Goal: Transaction & Acquisition: Obtain resource

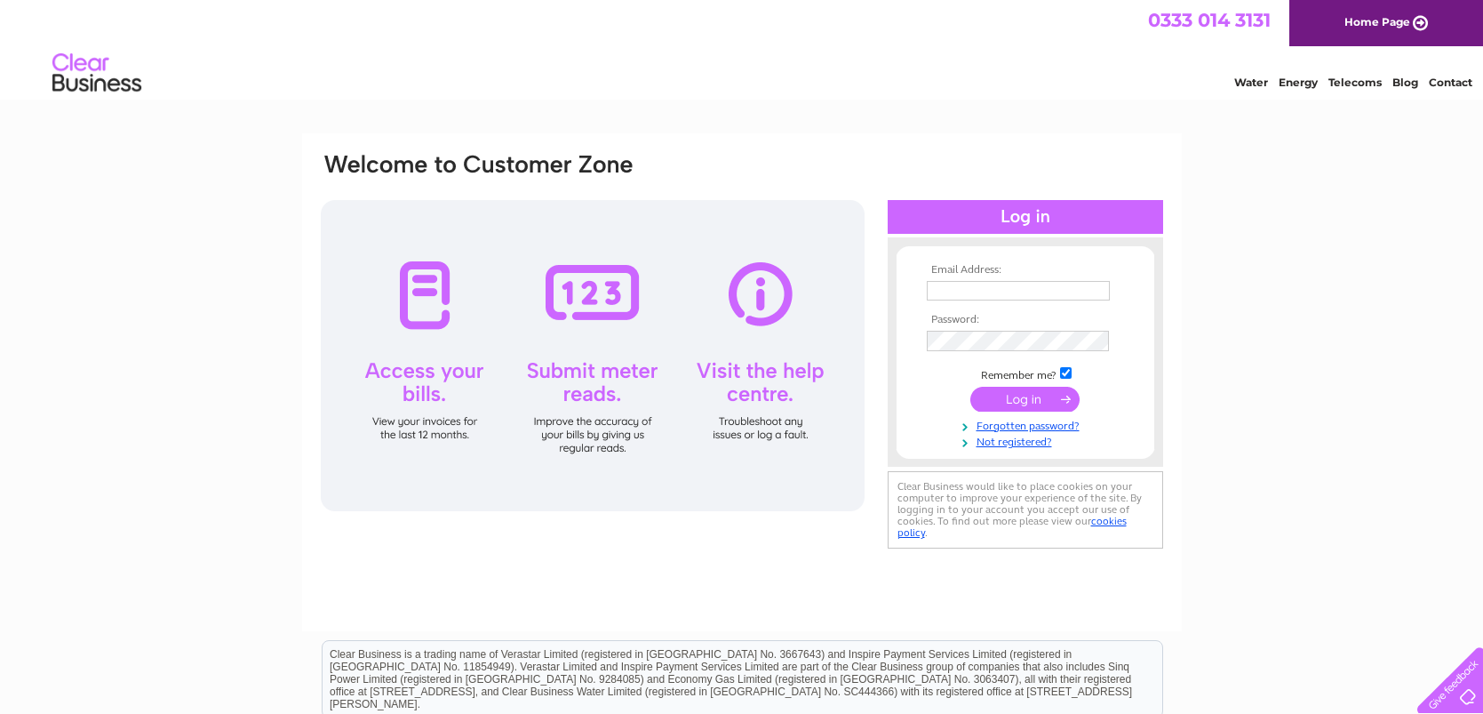
type input "abflyfisher2008@hotmail.co.uk"
click at [1039, 399] on input "submit" at bounding box center [1024, 399] width 109 height 25
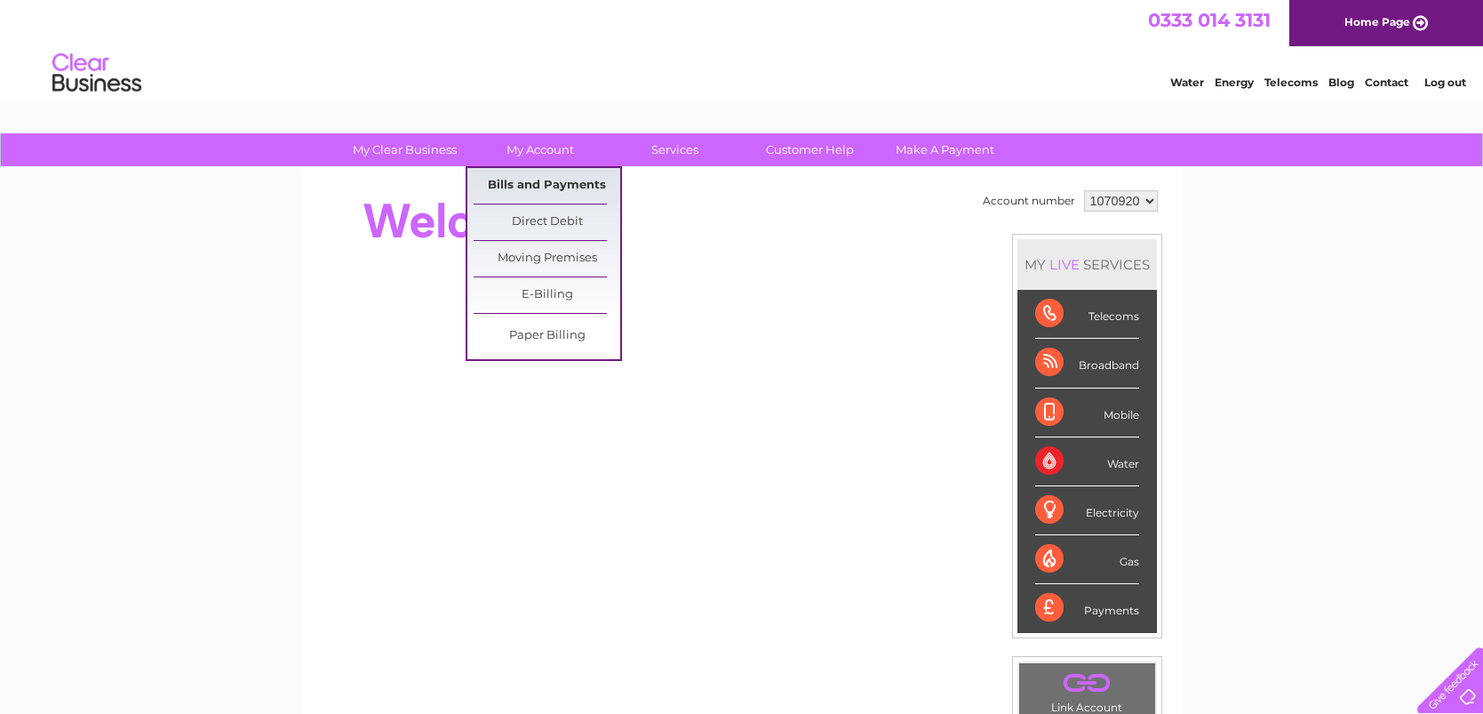
click at [544, 182] on link "Bills and Payments" at bounding box center [547, 186] width 147 height 36
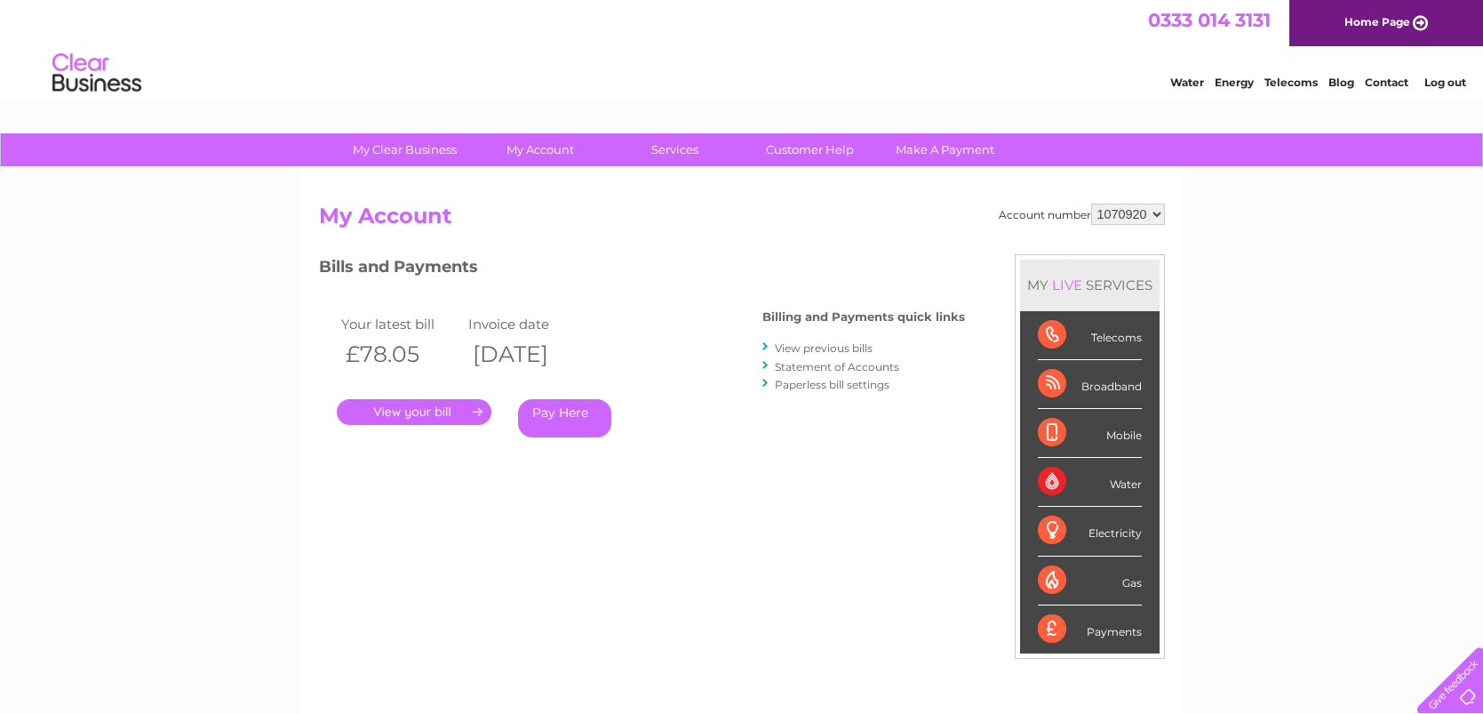
click at [445, 419] on link "." at bounding box center [414, 412] width 155 height 26
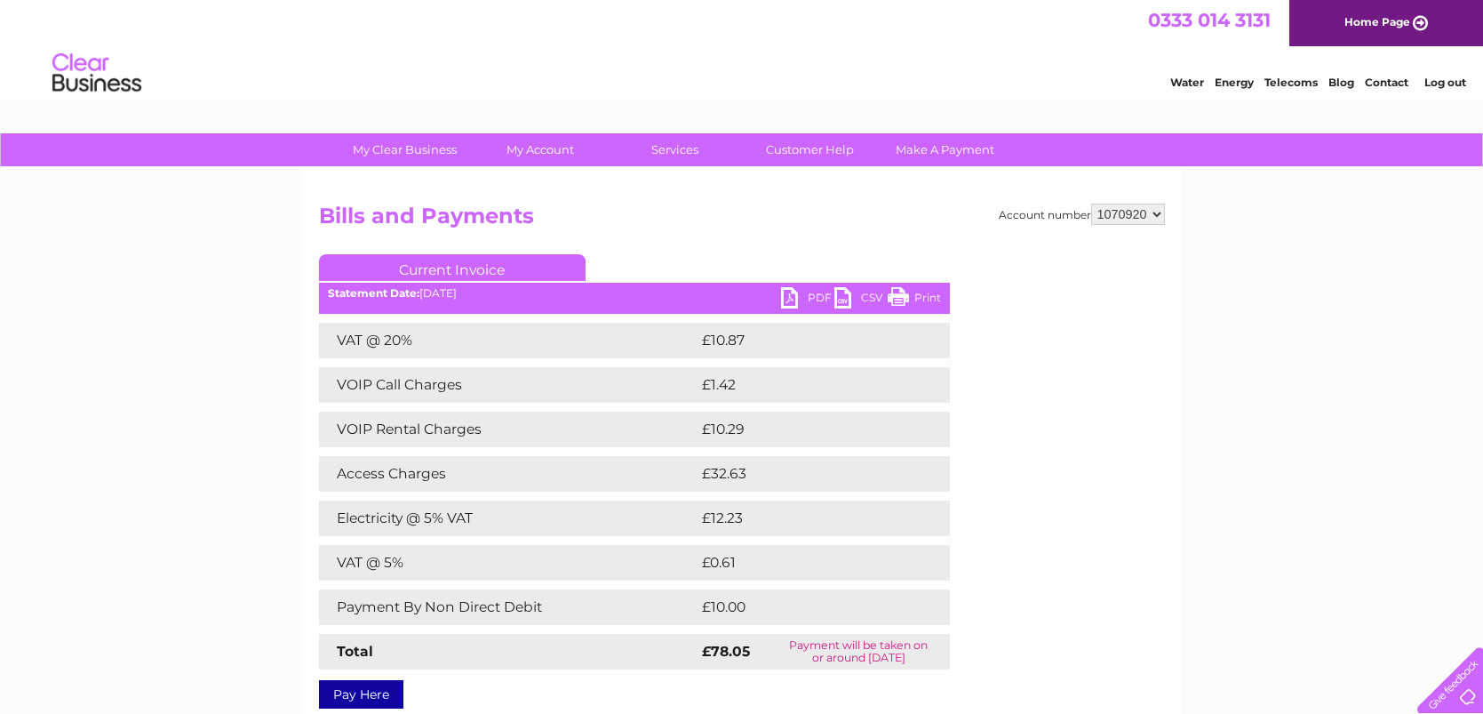
click at [699, 475] on td "£32.63" at bounding box center [806, 474] width 216 height 36
click at [743, 475] on td "£32.63" at bounding box center [806, 474] width 216 height 36
click at [777, 481] on td "£32.63" at bounding box center [806, 474] width 216 height 36
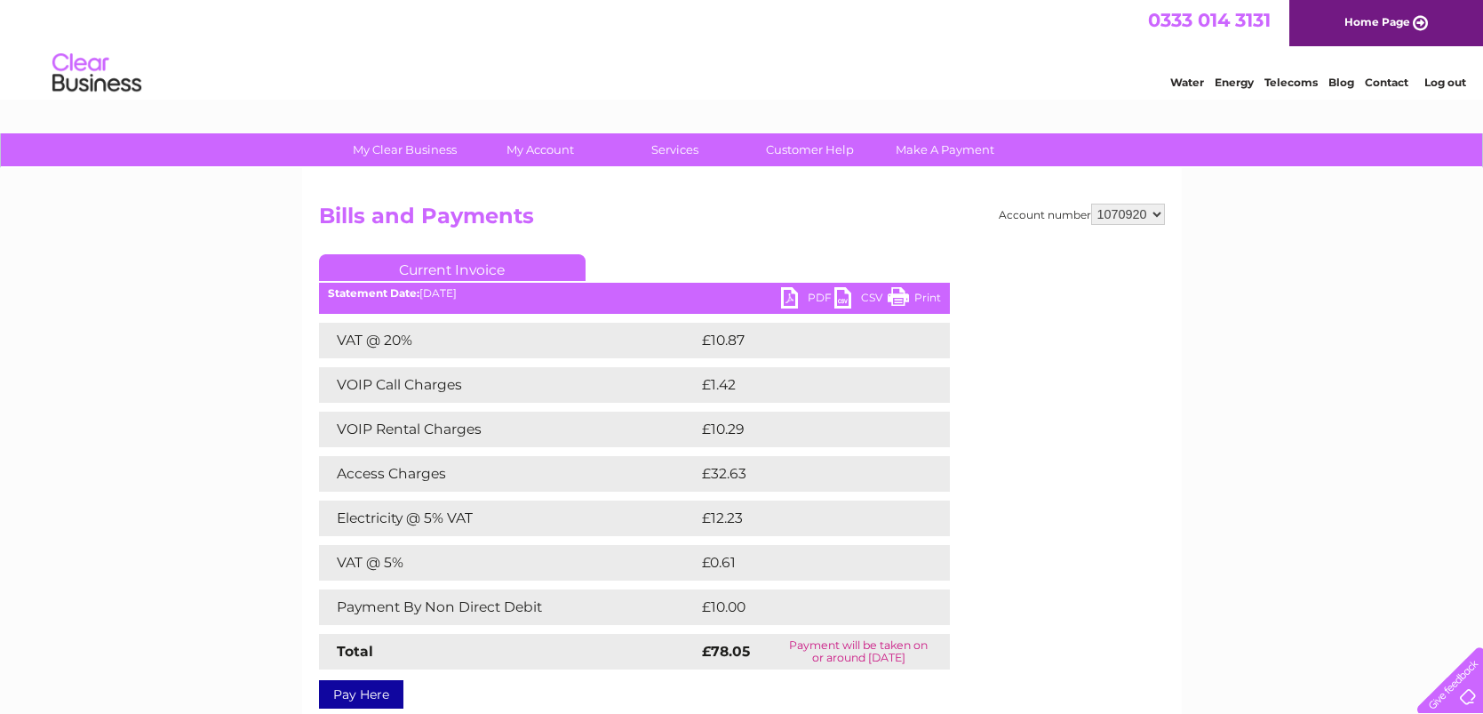
click at [777, 481] on td "£32.63" at bounding box center [806, 474] width 216 height 36
click at [736, 473] on td "£32.63" at bounding box center [806, 474] width 216 height 36
click at [795, 295] on link "PDF" at bounding box center [807, 300] width 53 height 26
